Goal: Navigation & Orientation: Find specific page/section

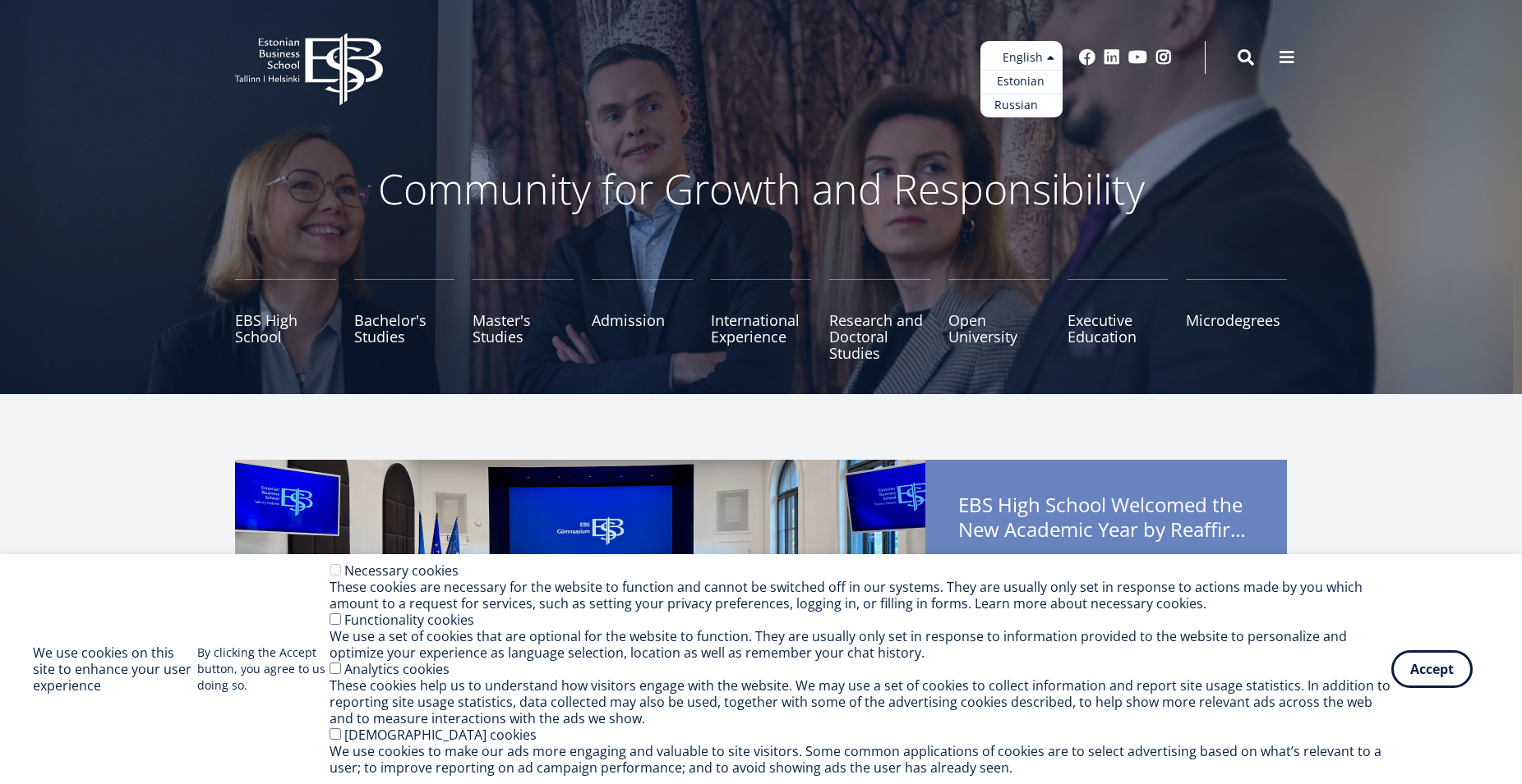
click at [1023, 107] on link "Russian" at bounding box center [1021, 105] width 82 height 24
click at [1432, 662] on button "Accept" at bounding box center [1432, 666] width 81 height 38
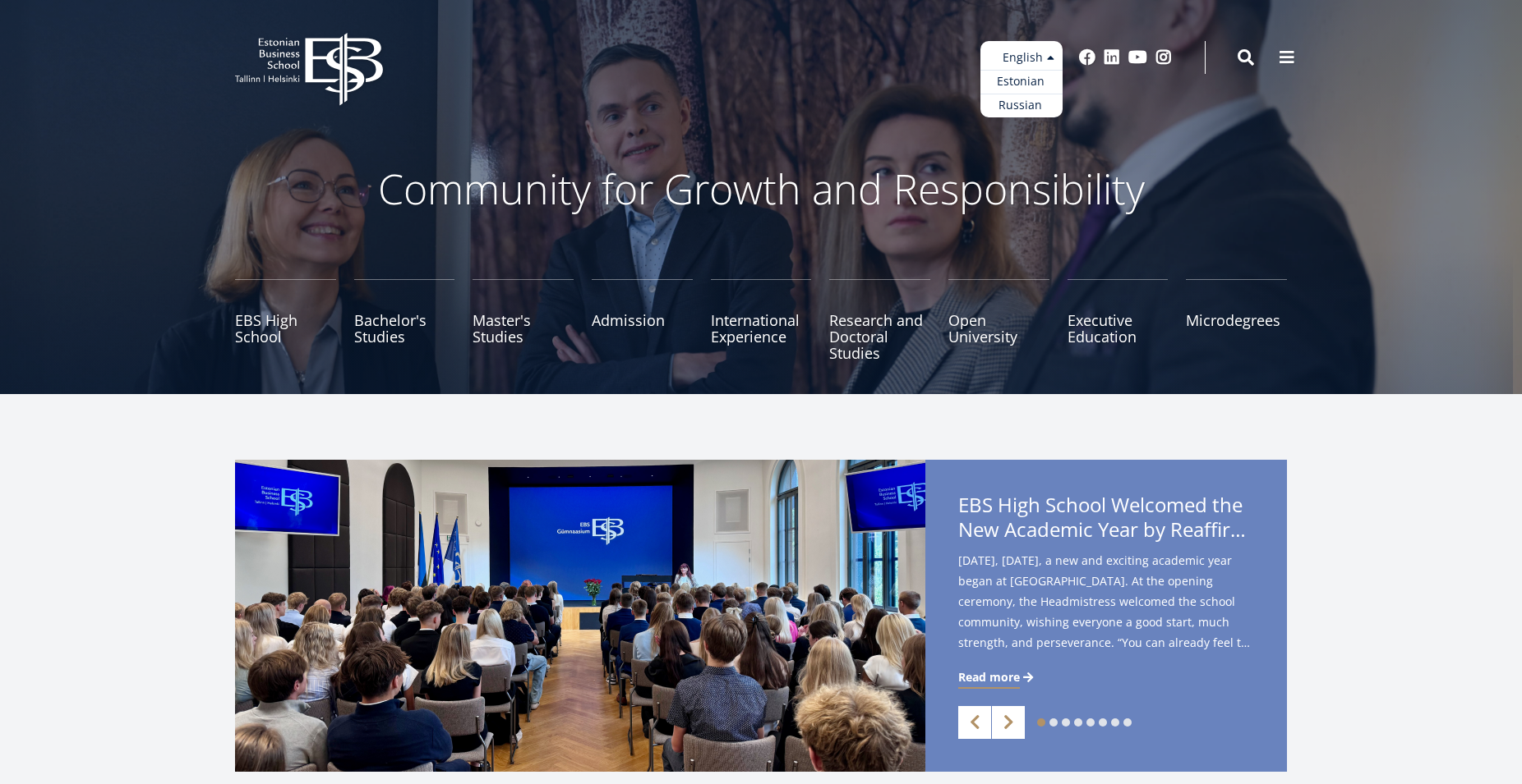
click at [1044, 56] on ul "Estonian English Russian" at bounding box center [1021, 80] width 82 height 76
click at [1034, 84] on link "Estonian" at bounding box center [1021, 82] width 82 height 24
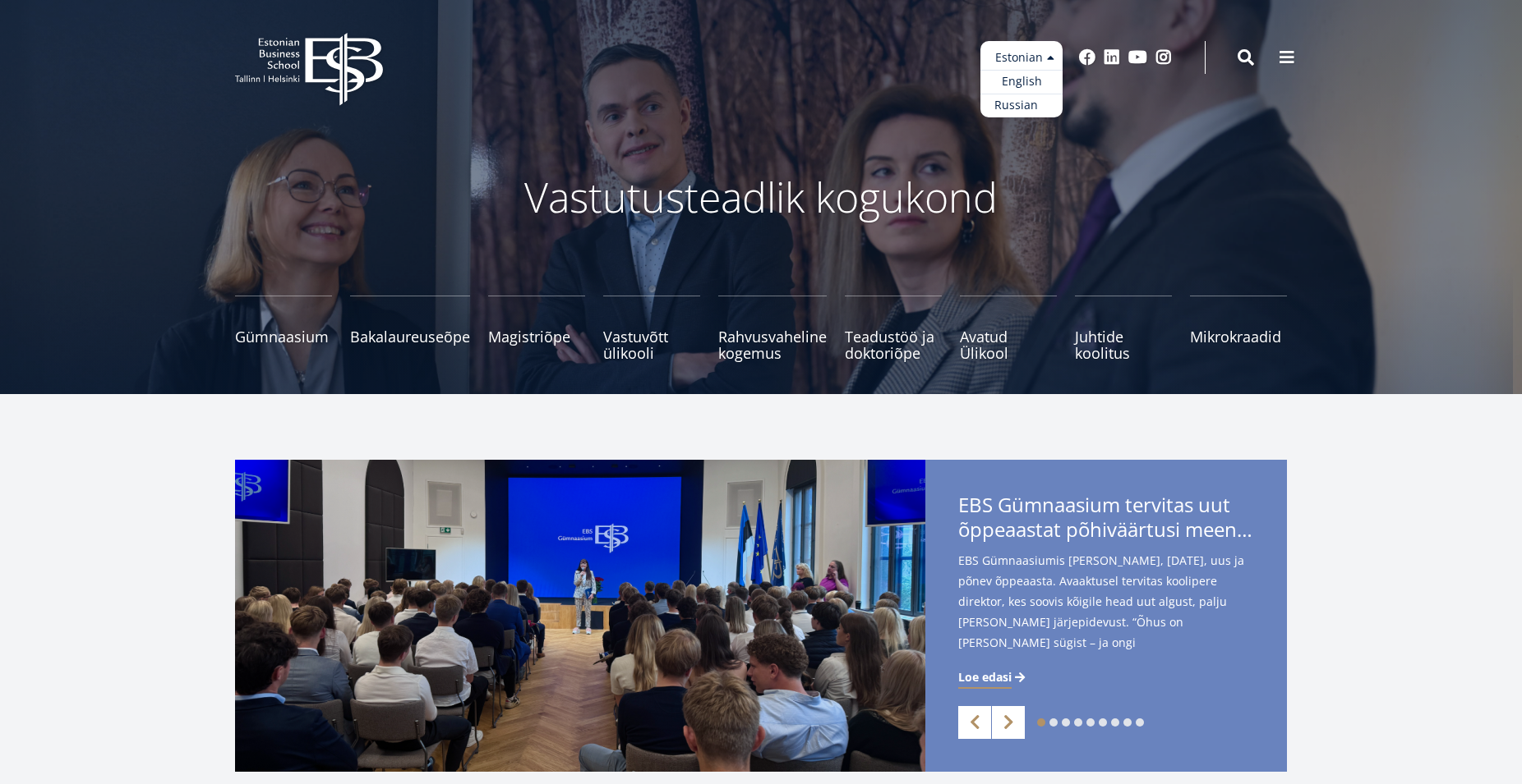
click at [1028, 107] on link "Russian" at bounding box center [1021, 105] width 82 height 24
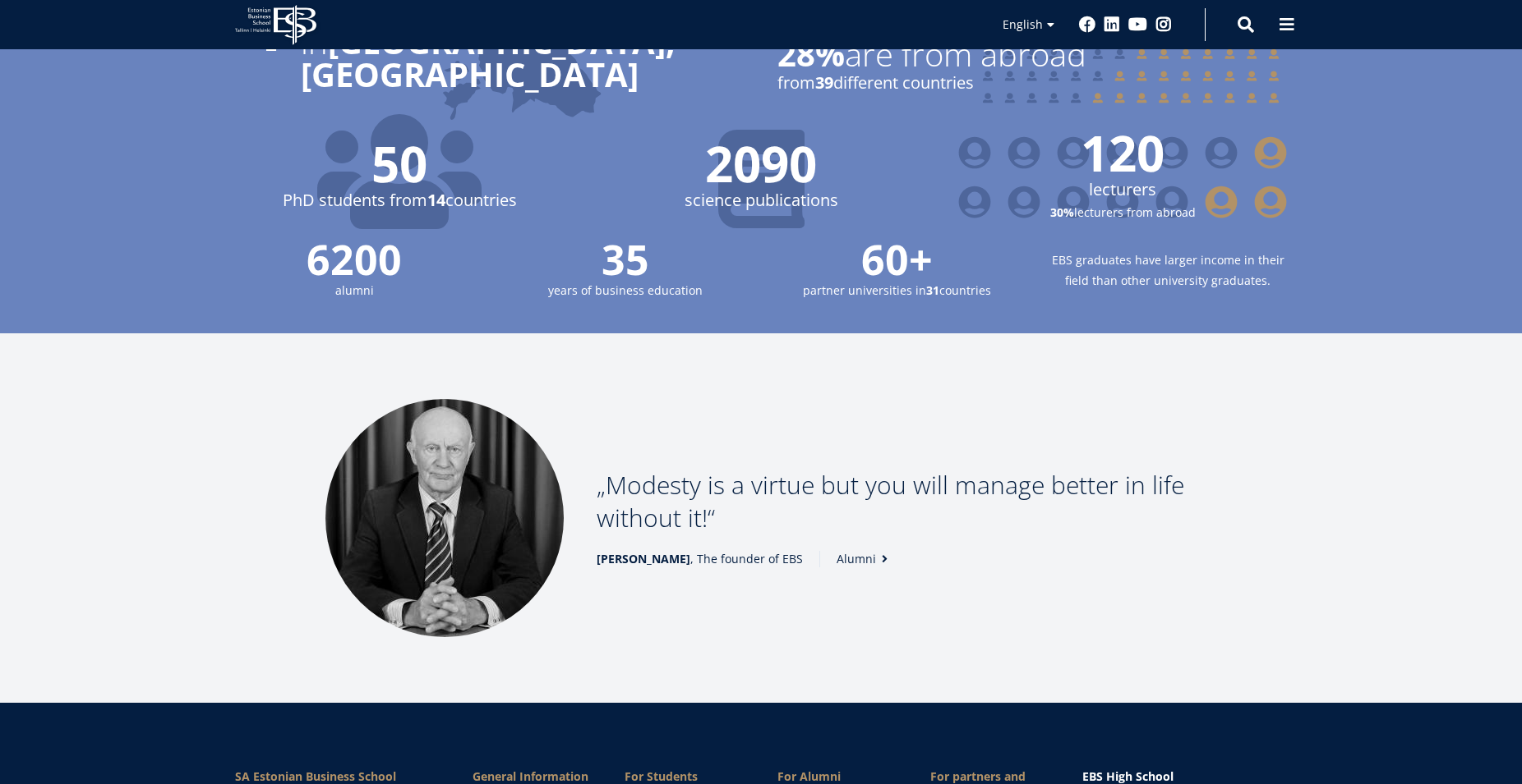
scroll to position [2254, 0]
